Goal: Book appointment/travel/reservation

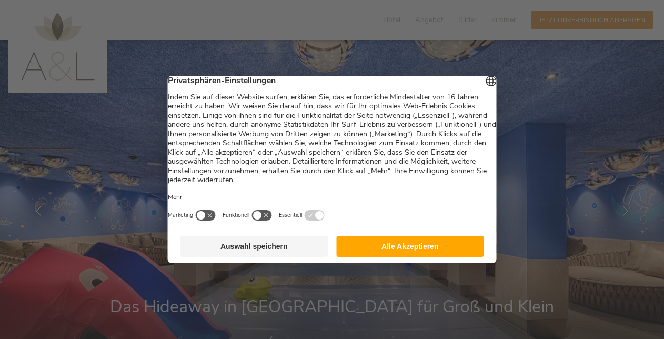
click at [377, 247] on button "Alle Akzeptieren" at bounding box center [410, 246] width 148 height 21
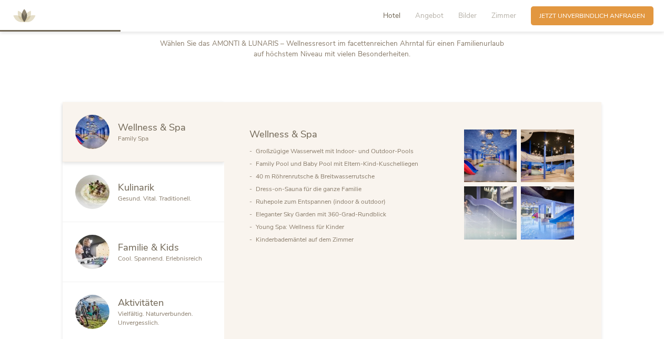
scroll to position [474, 0]
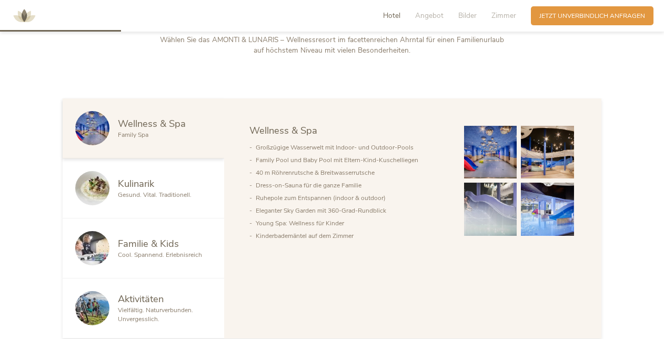
click at [168, 123] on span "Wellness & Spa" at bounding box center [152, 123] width 68 height 13
click at [134, 187] on span "Kulinarik" at bounding box center [136, 183] width 36 height 13
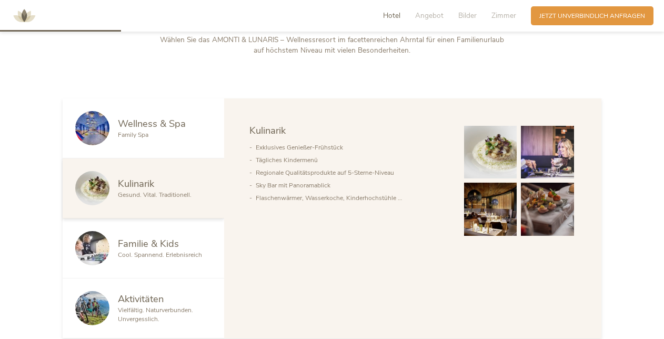
click at [151, 245] on span "Familie & Kids" at bounding box center [148, 243] width 61 height 13
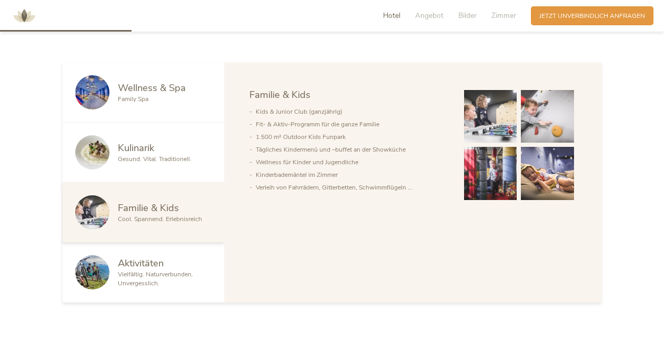
scroll to position [526, 0]
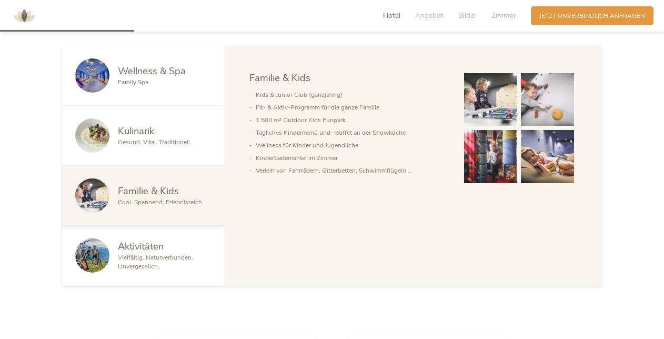
click at [171, 203] on span "Cool. Spannend. Erlebnisreich" at bounding box center [160, 202] width 84 height 8
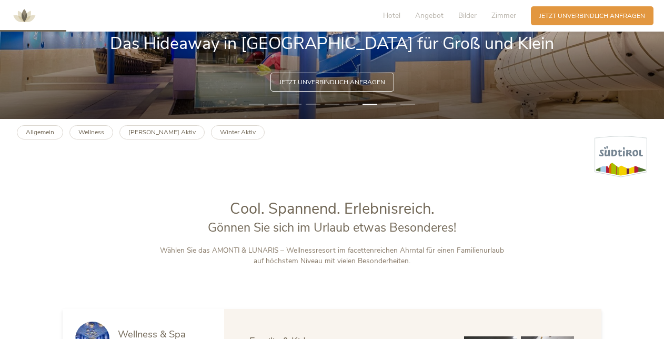
scroll to position [211, 0]
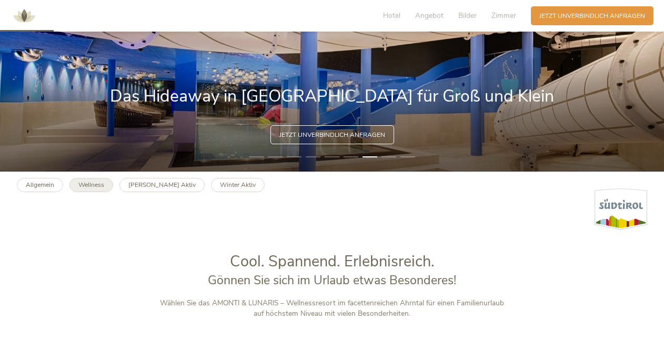
click at [94, 185] on b "Wellness" at bounding box center [91, 185] width 26 height 8
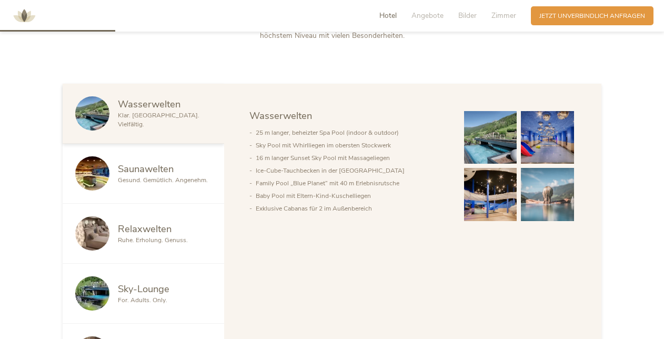
scroll to position [474, 0]
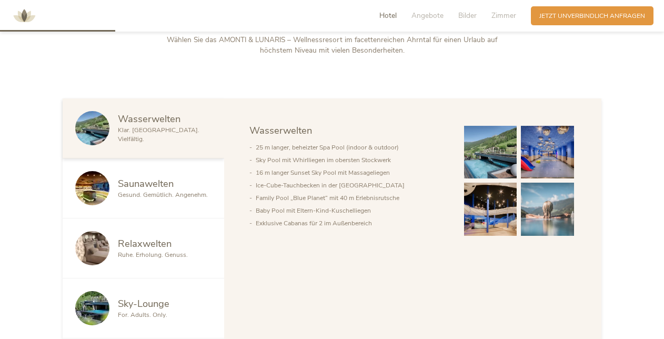
click at [146, 189] on span "Saunawelten" at bounding box center [146, 183] width 56 height 13
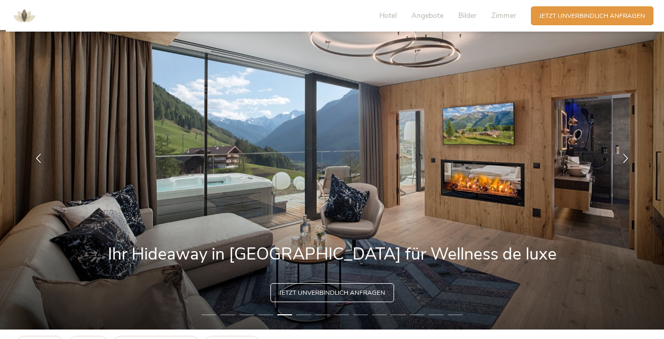
scroll to position [0, 0]
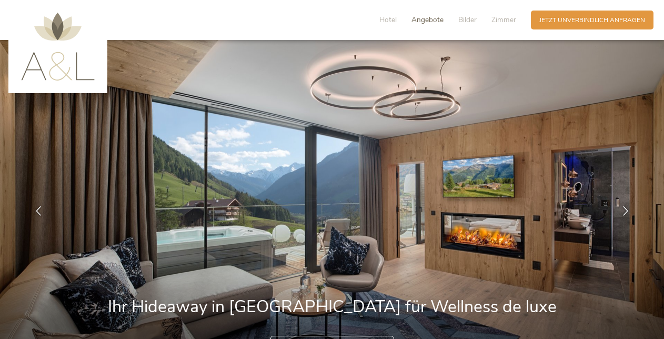
click at [436, 21] on span "Angebote" at bounding box center [428, 20] width 32 height 10
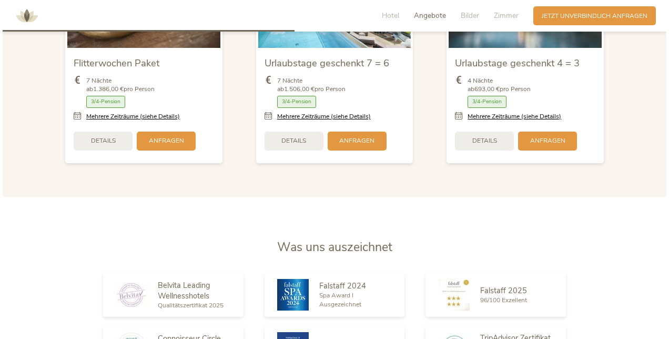
scroll to position [1149, 0]
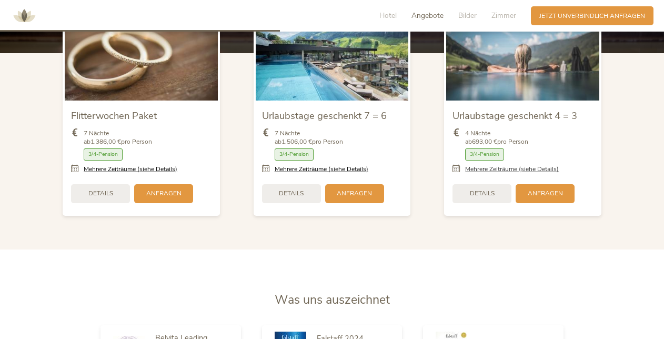
click at [490, 169] on link "Mehrere Zeiträume (siehe Details)" at bounding box center [512, 169] width 94 height 9
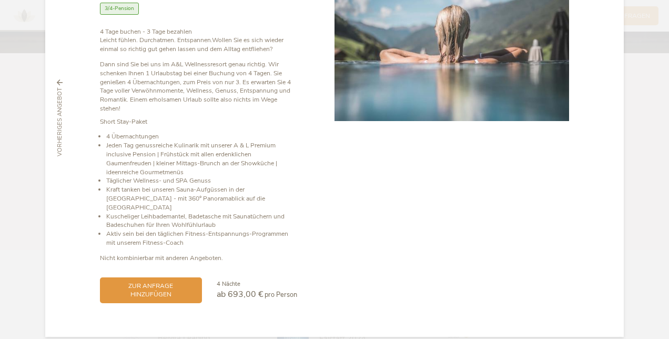
scroll to position [115, 0]
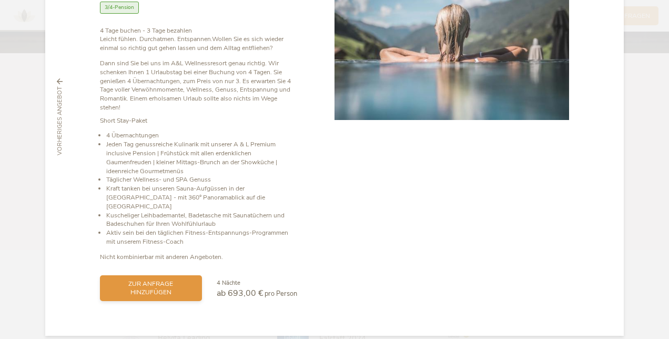
click at [166, 279] on span "zur Anfrage hinzufügen" at bounding box center [150, 288] width 85 height 18
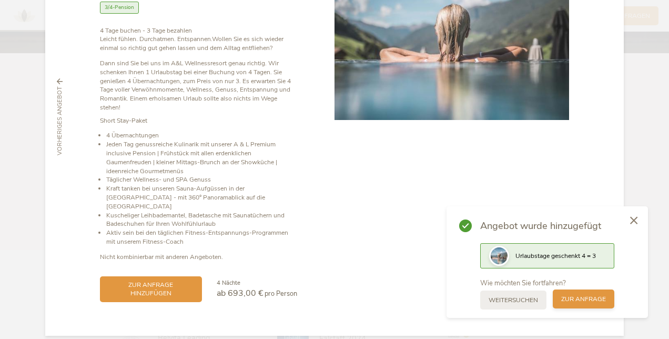
click at [596, 300] on span "zur Anfrage" at bounding box center [584, 299] width 45 height 9
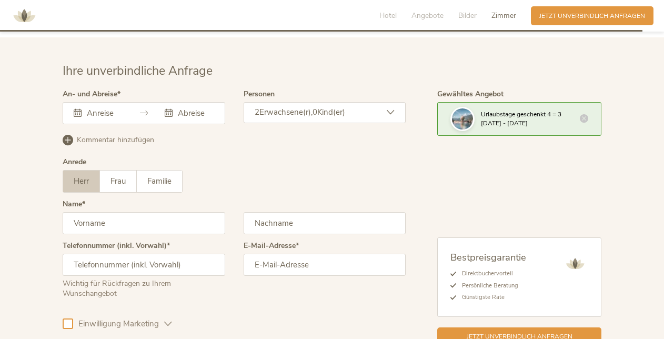
scroll to position [2658, 0]
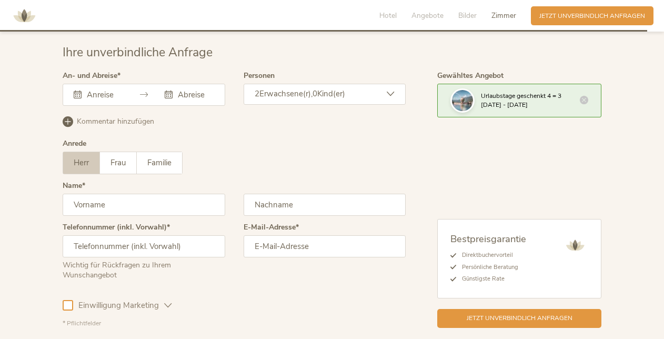
click at [103, 93] on input "text" at bounding box center [103, 94] width 38 height 11
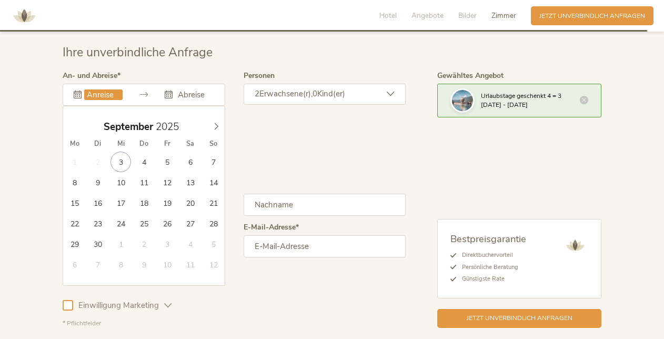
click at [103, 93] on input "text" at bounding box center [103, 94] width 38 height 11
click at [215, 126] on icon at bounding box center [216, 126] width 7 height 7
type input "[DATE]"
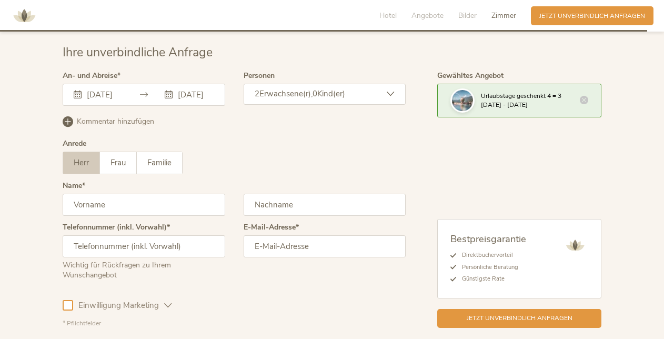
scroll to position [0, 0]
click at [169, 93] on icon at bounding box center [169, 95] width 8 height 8
click at [165, 92] on icon at bounding box center [169, 95] width 8 height 8
click at [77, 92] on icon at bounding box center [78, 95] width 8 height 8
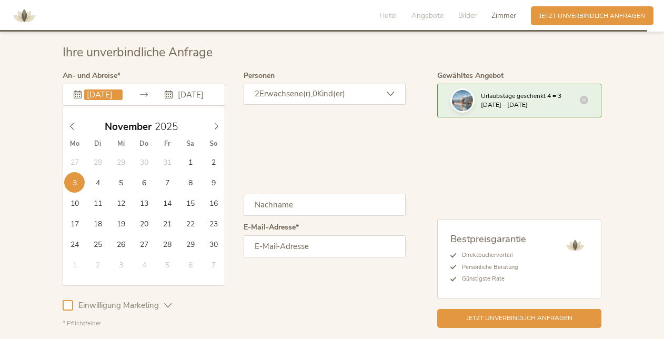
click at [99, 94] on input "[DATE]" at bounding box center [103, 94] width 38 height 11
click at [217, 126] on icon at bounding box center [216, 126] width 7 height 7
type input "2026"
click at [217, 126] on icon at bounding box center [216, 126] width 7 height 7
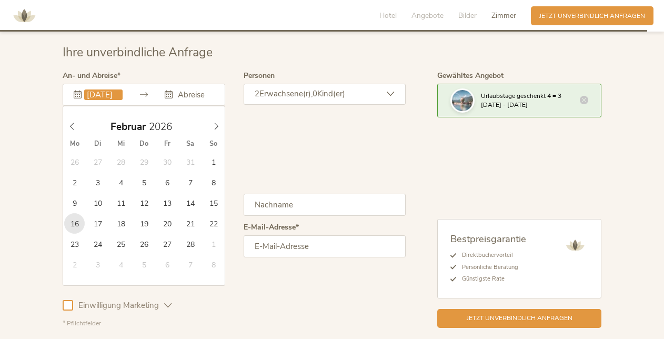
type input "[DATE]"
type input "2026"
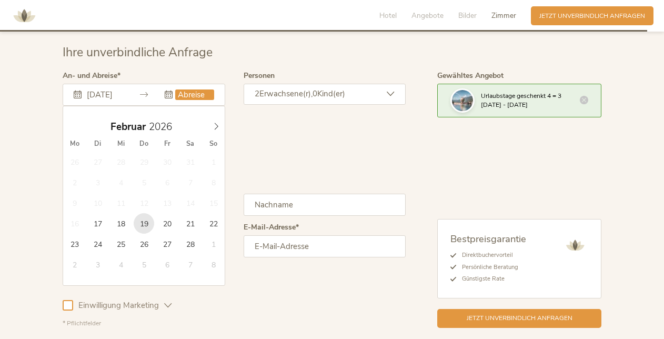
type input "[DATE]"
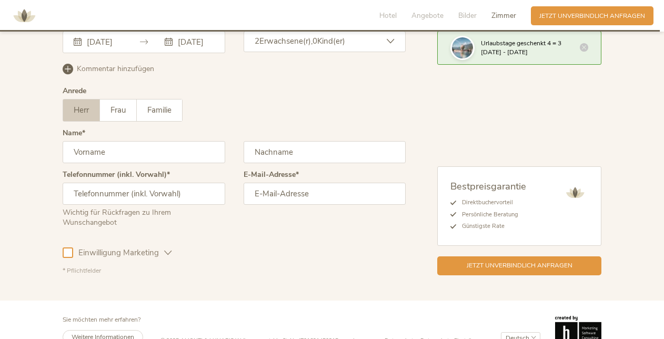
click at [162, 154] on input "text" at bounding box center [144, 152] width 163 height 22
click at [123, 106] on span "Frau" at bounding box center [118, 110] width 15 height 11
drag, startPoint x: 102, startPoint y: 148, endPoint x: 60, endPoint y: 148, distance: 42.1
click at [60, 148] on div "Ihre unverbindliche Anfrage An- und Abreise [DATE] [DATE] Februar 2026 Mo Di Mi…" at bounding box center [332, 133] width 556 height 283
type input "[PERSON_NAME]"
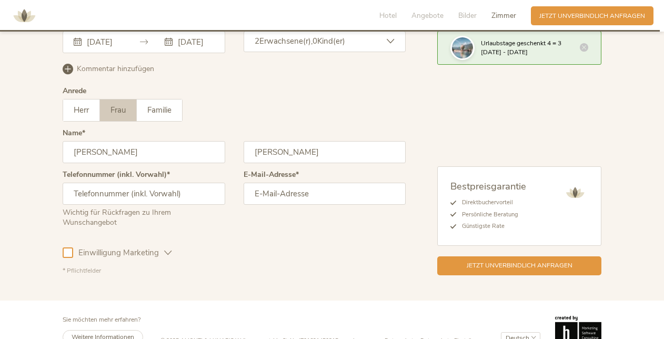
type input "[PERSON_NAME]"
type input "0049171422591"
click at [387, 37] on icon at bounding box center [391, 41] width 8 height 8
click at [389, 39] on icon at bounding box center [391, 41] width 8 height 8
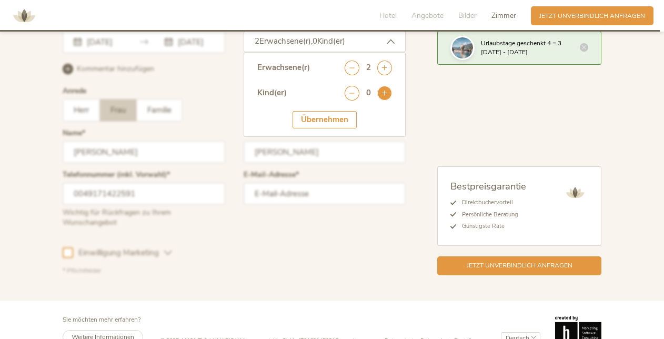
click at [382, 90] on icon at bounding box center [384, 93] width 15 height 15
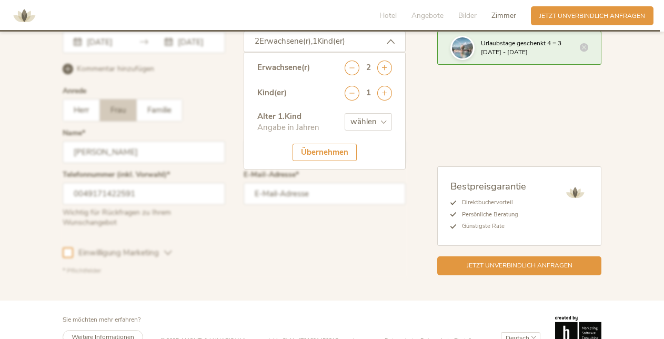
click at [384, 121] on select "wählen 0 1 2 3 4 5 6 7 8 9 10 11 12 13 14 15 16 17" at bounding box center [368, 121] width 47 height 17
select select "14"
click at [345, 113] on select "wählen 0 1 2 3 4 5 6 7 8 9 10 11 12 13 14 15 16 17" at bounding box center [368, 121] width 47 height 17
click at [317, 153] on div "Übernehmen" at bounding box center [325, 152] width 64 height 17
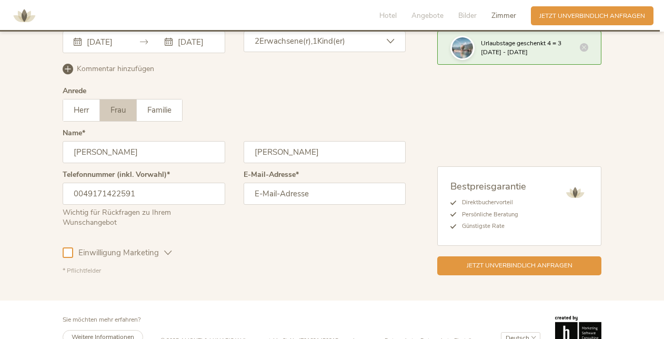
click at [275, 194] on input "email" at bounding box center [325, 194] width 163 height 22
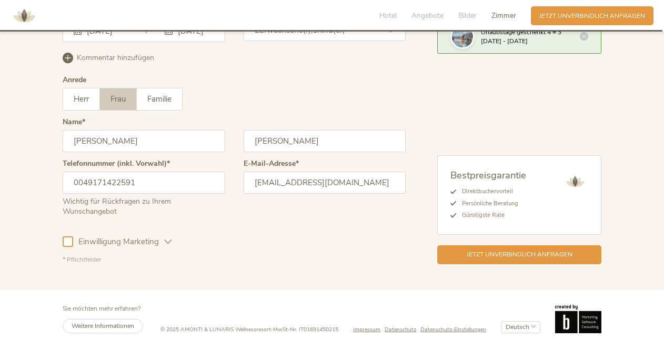
scroll to position [2727, 0]
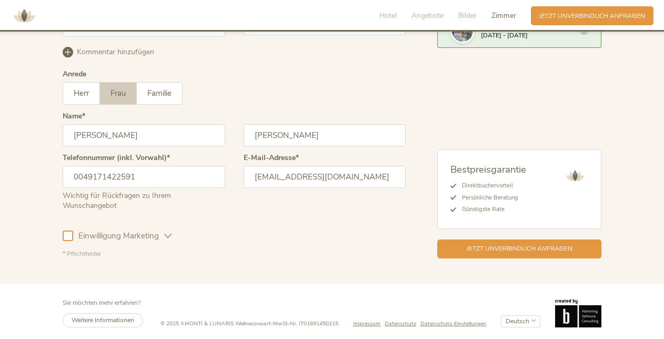
type input "[EMAIL_ADDRESS][DOMAIN_NAME]"
click at [66, 232] on div at bounding box center [68, 235] width 11 height 11
click at [475, 245] on span "Jetzt unverbindlich anfragen" at bounding box center [520, 247] width 106 height 9
